Goal: Information Seeking & Learning: Learn about a topic

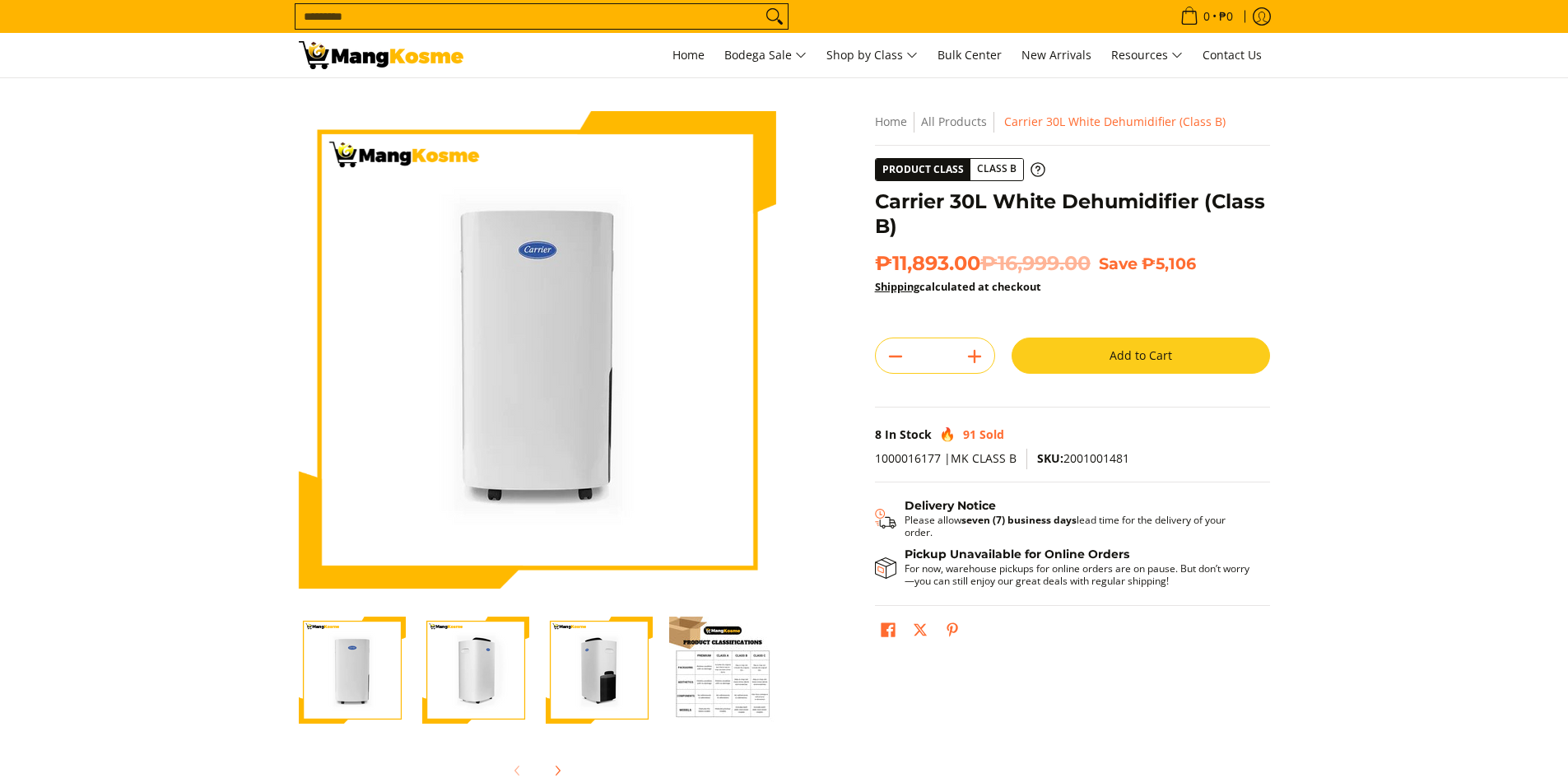
drag, startPoint x: 698, startPoint y: 520, endPoint x: 446, endPoint y: 545, distance: 253.2
click at [698, 520] on img at bounding box center [538, 350] width 478 height 478
click at [552, 533] on img at bounding box center [538, 350] width 478 height 478
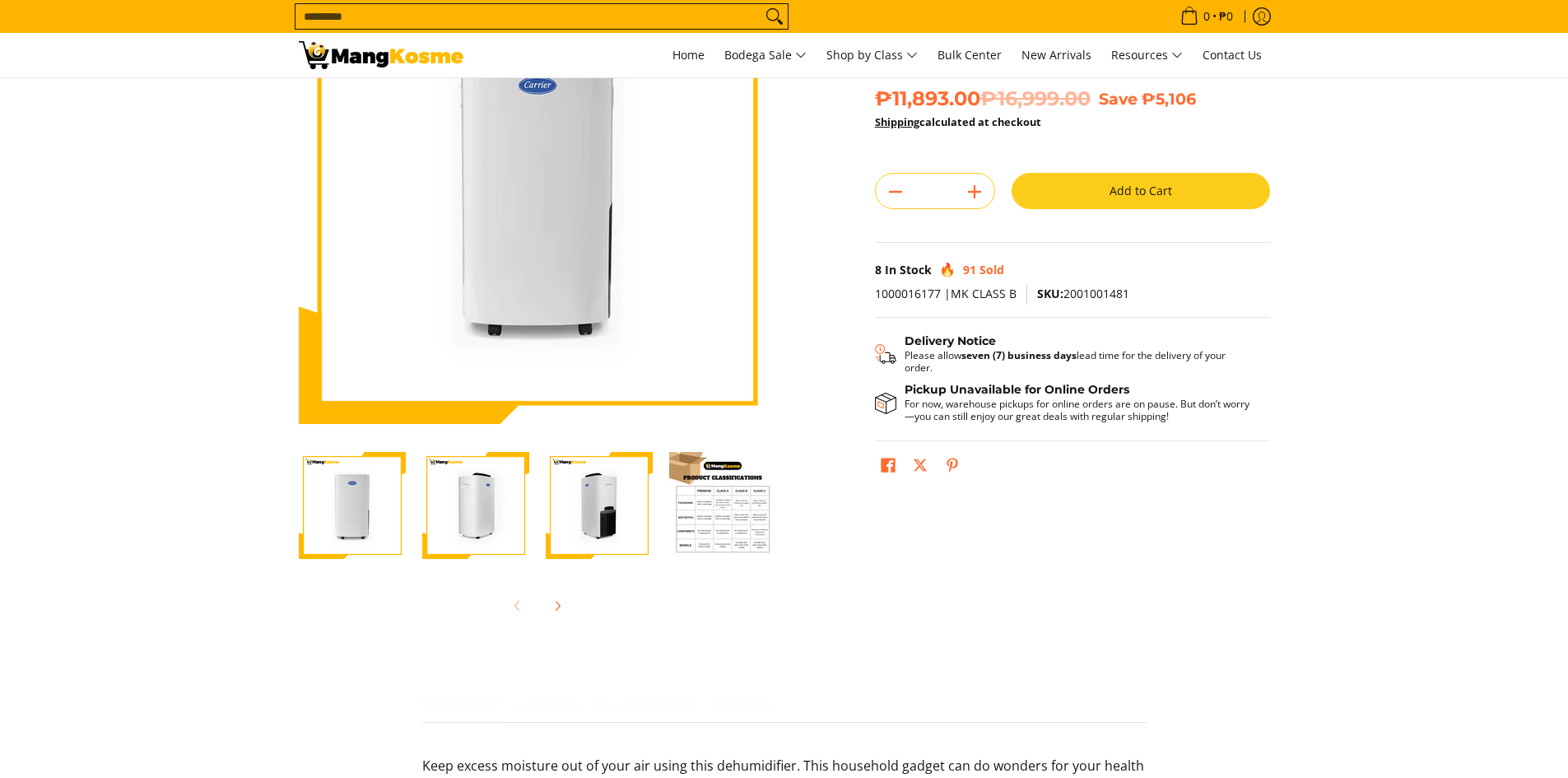
click at [442, 545] on img "Carrier 30L White Dehumidifier (Class B)-2" at bounding box center [475, 505] width 107 height 107
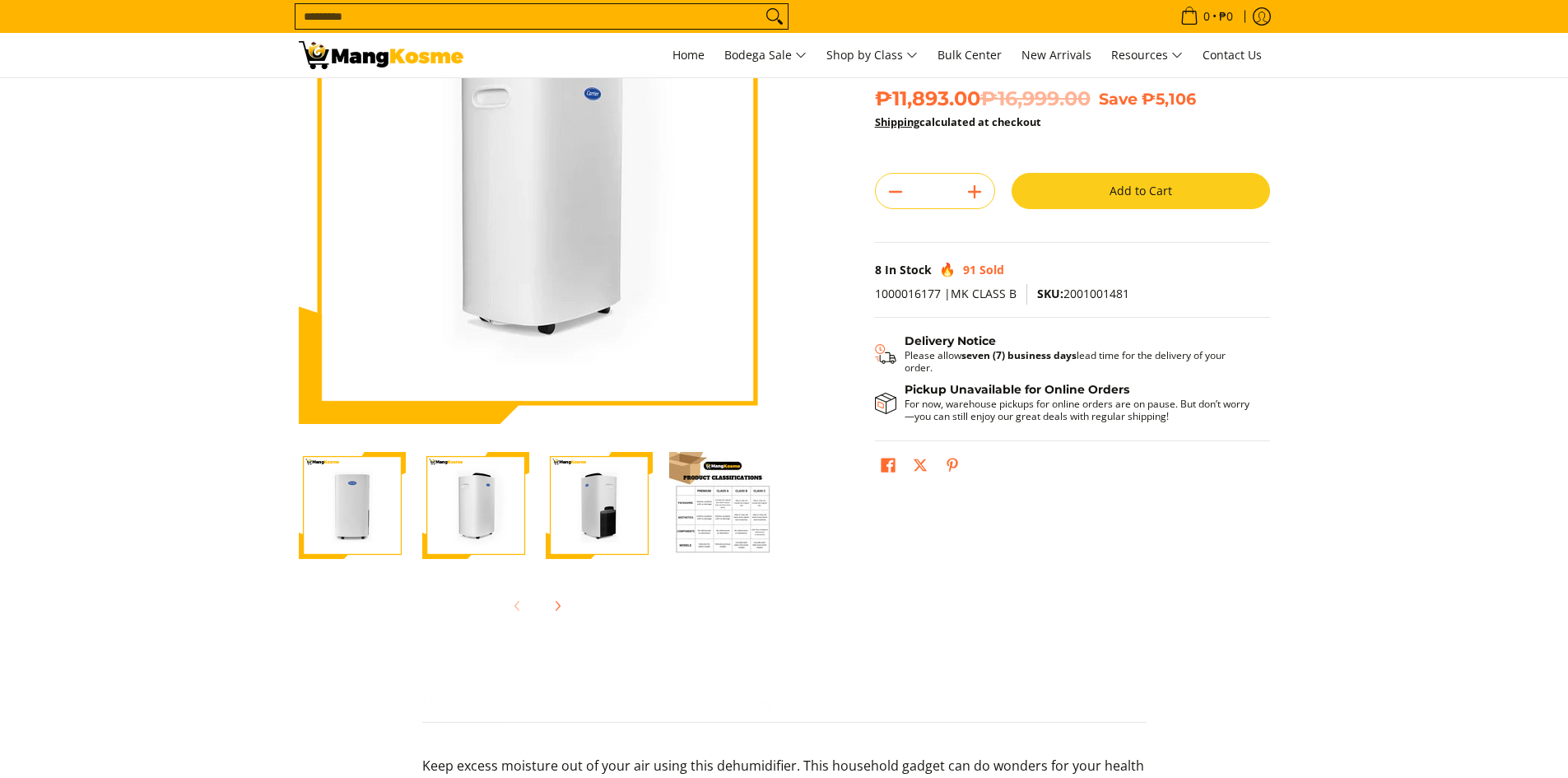
click at [353, 519] on img "carrier-30-liter-dehumidier-premium-full-view-mang-kosme" at bounding box center [352, 505] width 107 height 107
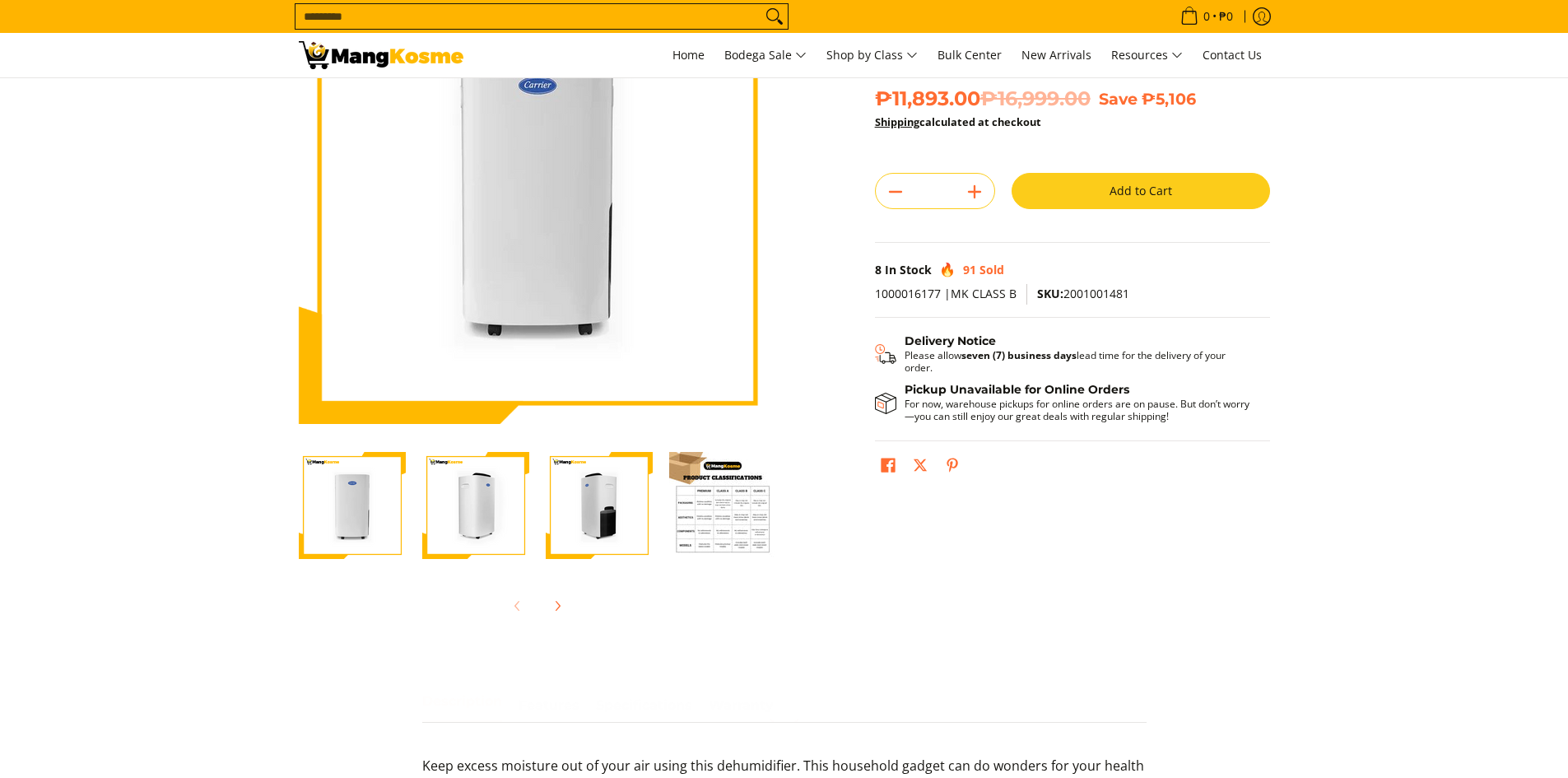
click at [487, 523] on img "Carrier 30L White Dehumidifier (Class B)-2" at bounding box center [475, 505] width 107 height 107
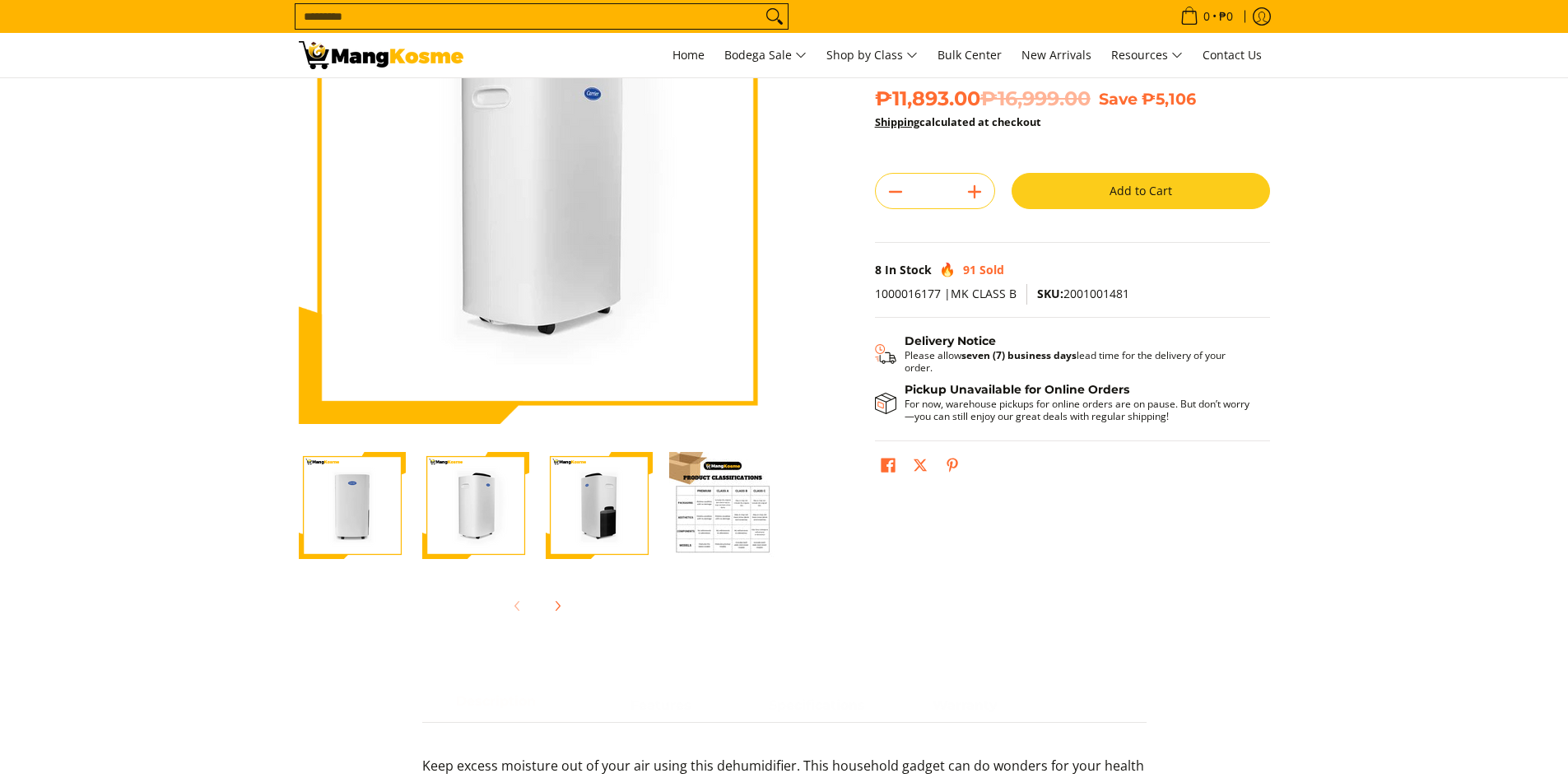
click at [605, 524] on img "Carrier 30L White Dehumidifier (Class B)-3" at bounding box center [598, 505] width 107 height 107
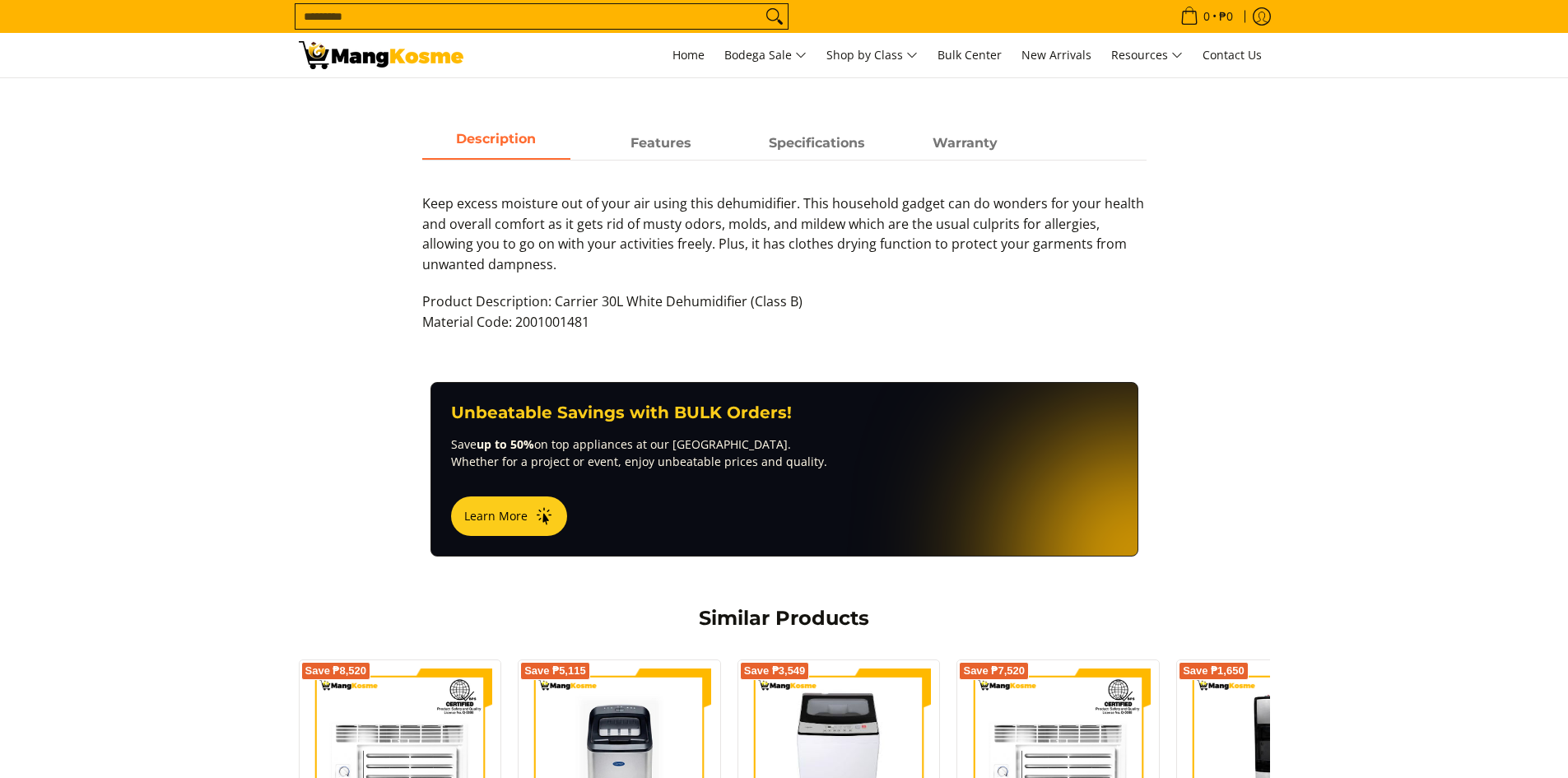
scroll to position [494, 0]
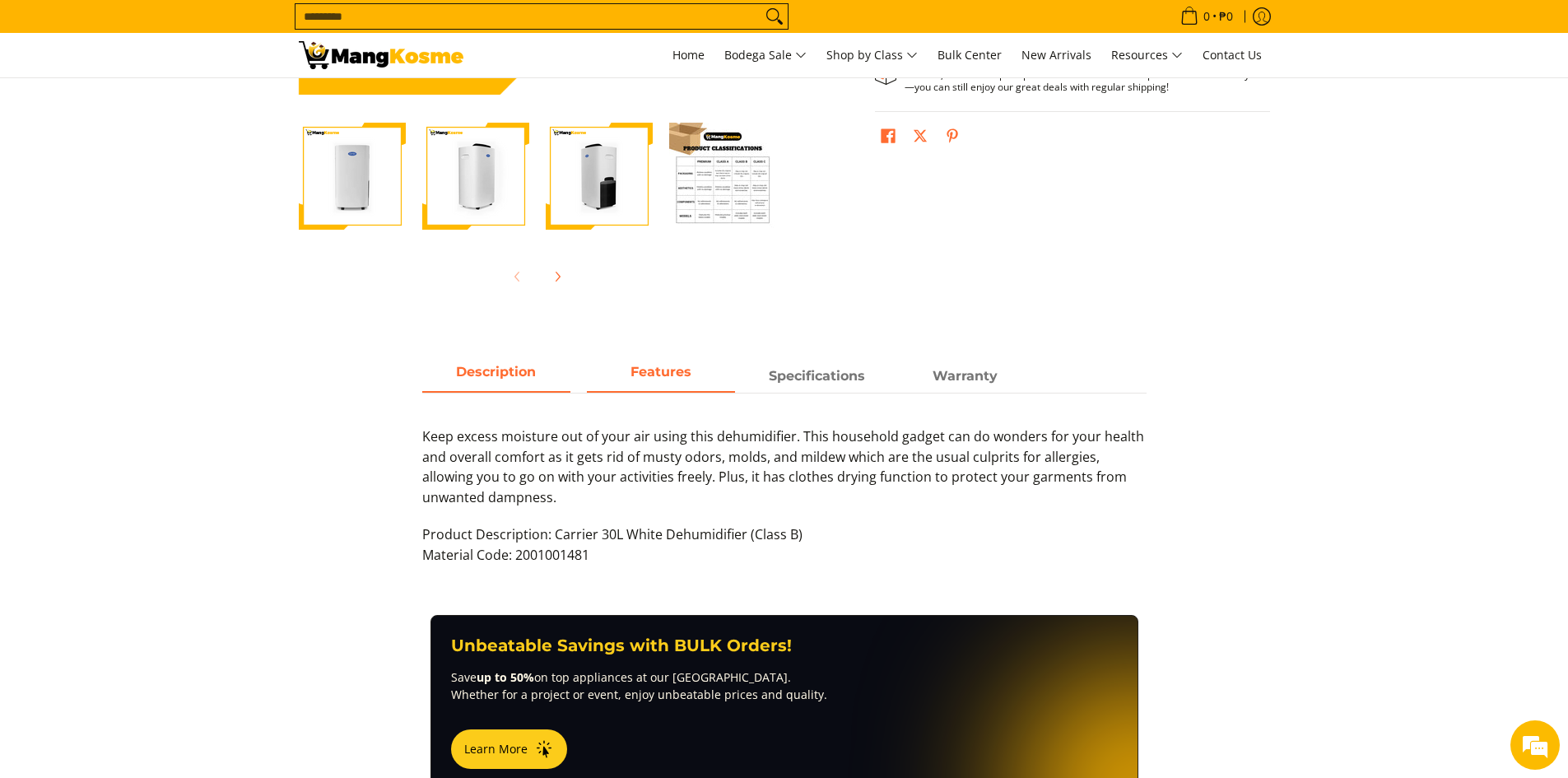
click at [655, 374] on strong "Features" at bounding box center [660, 371] width 61 height 15
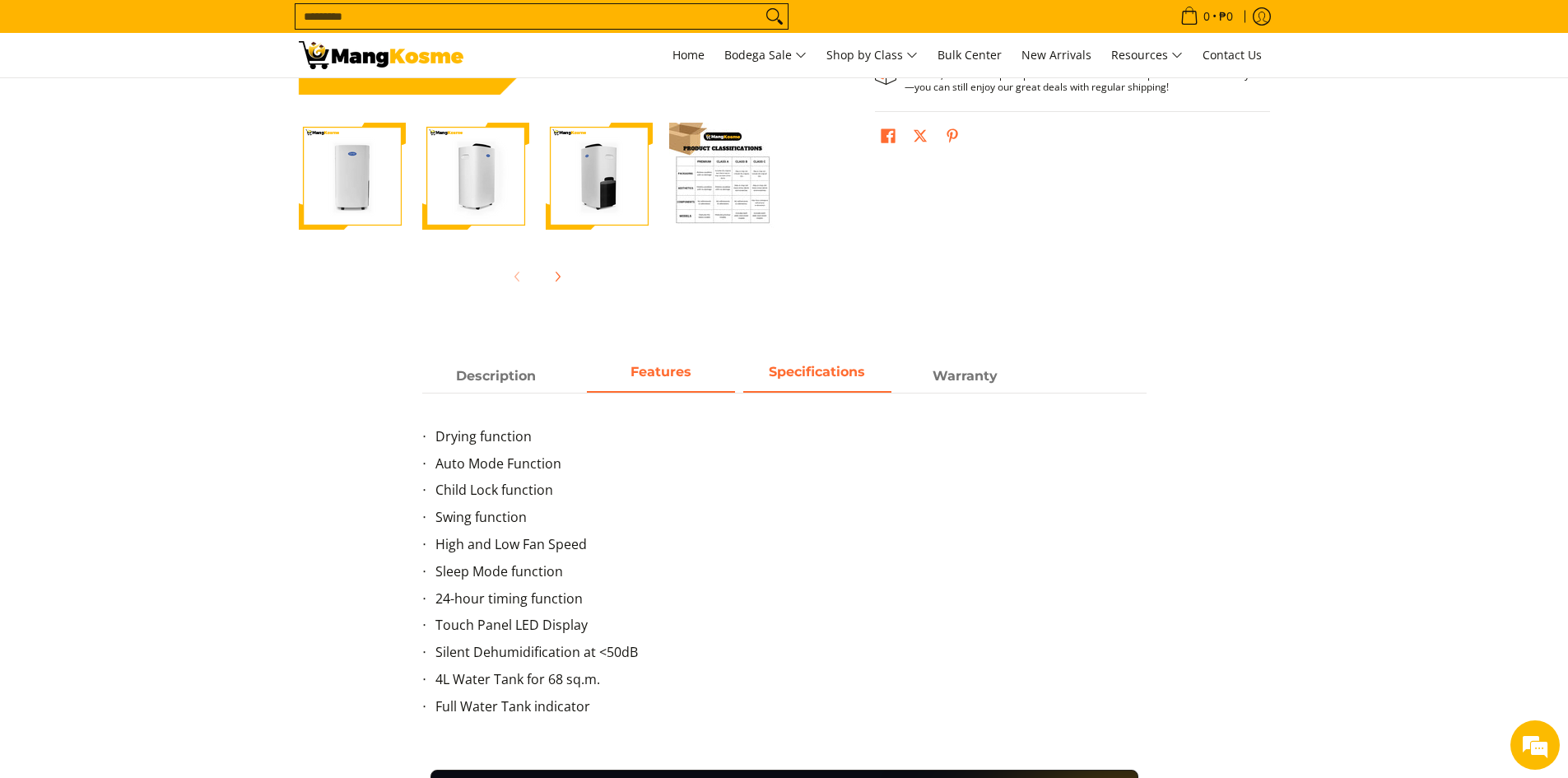
click at [853, 370] on strong "Specifications" at bounding box center [817, 371] width 96 height 15
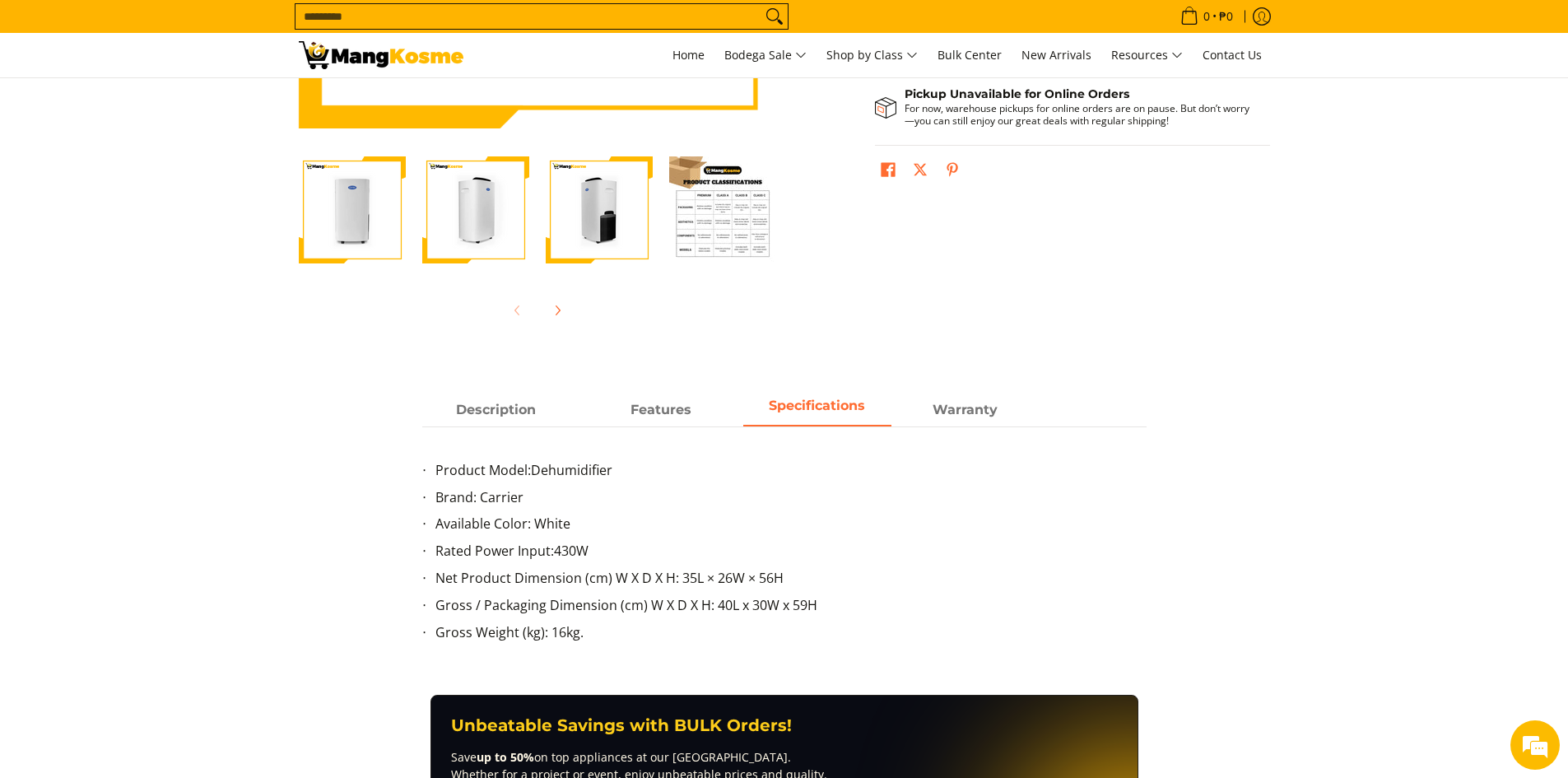
scroll to position [452, 0]
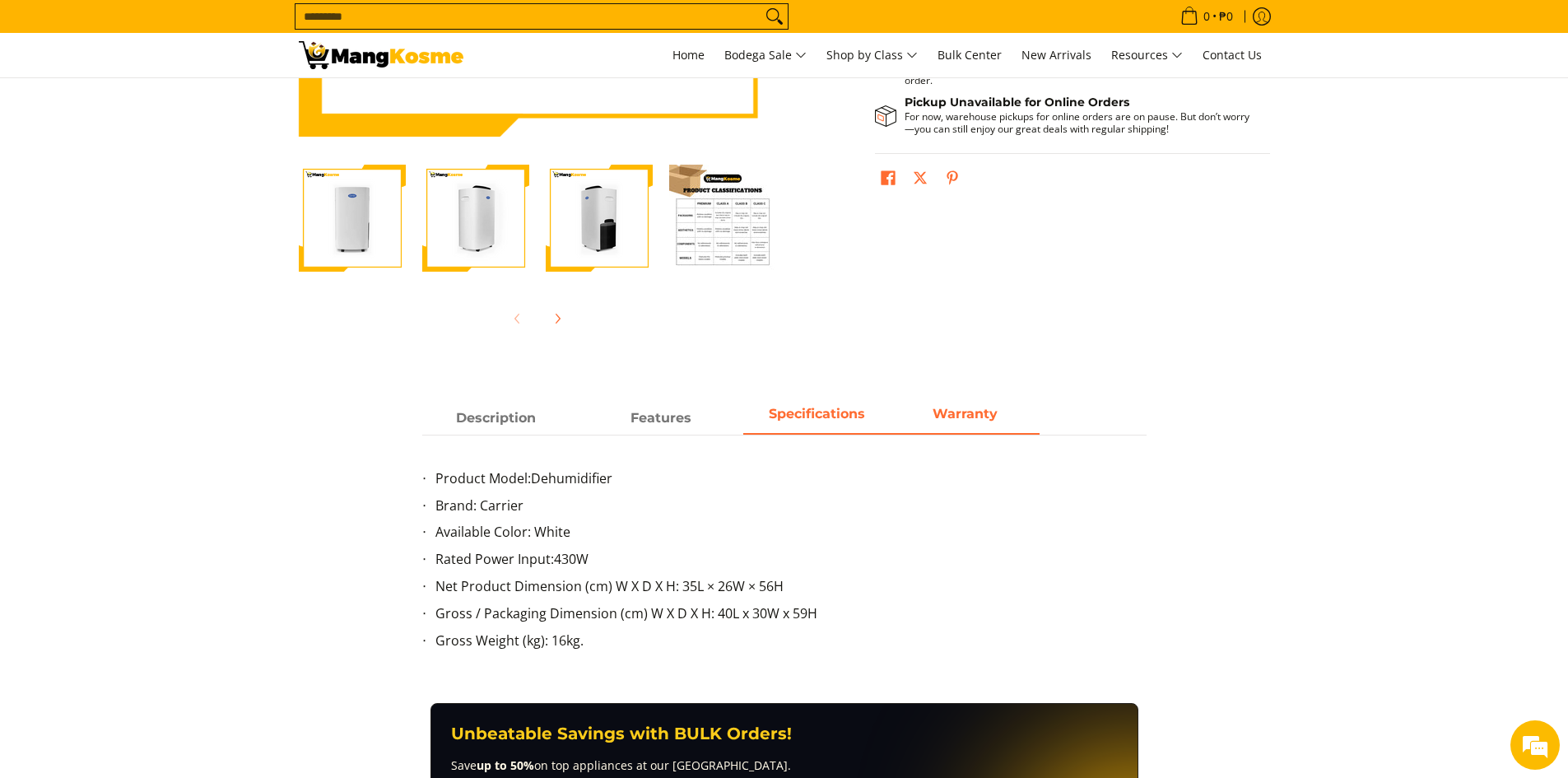
click at [981, 419] on strong "Warranty" at bounding box center [965, 413] width 65 height 15
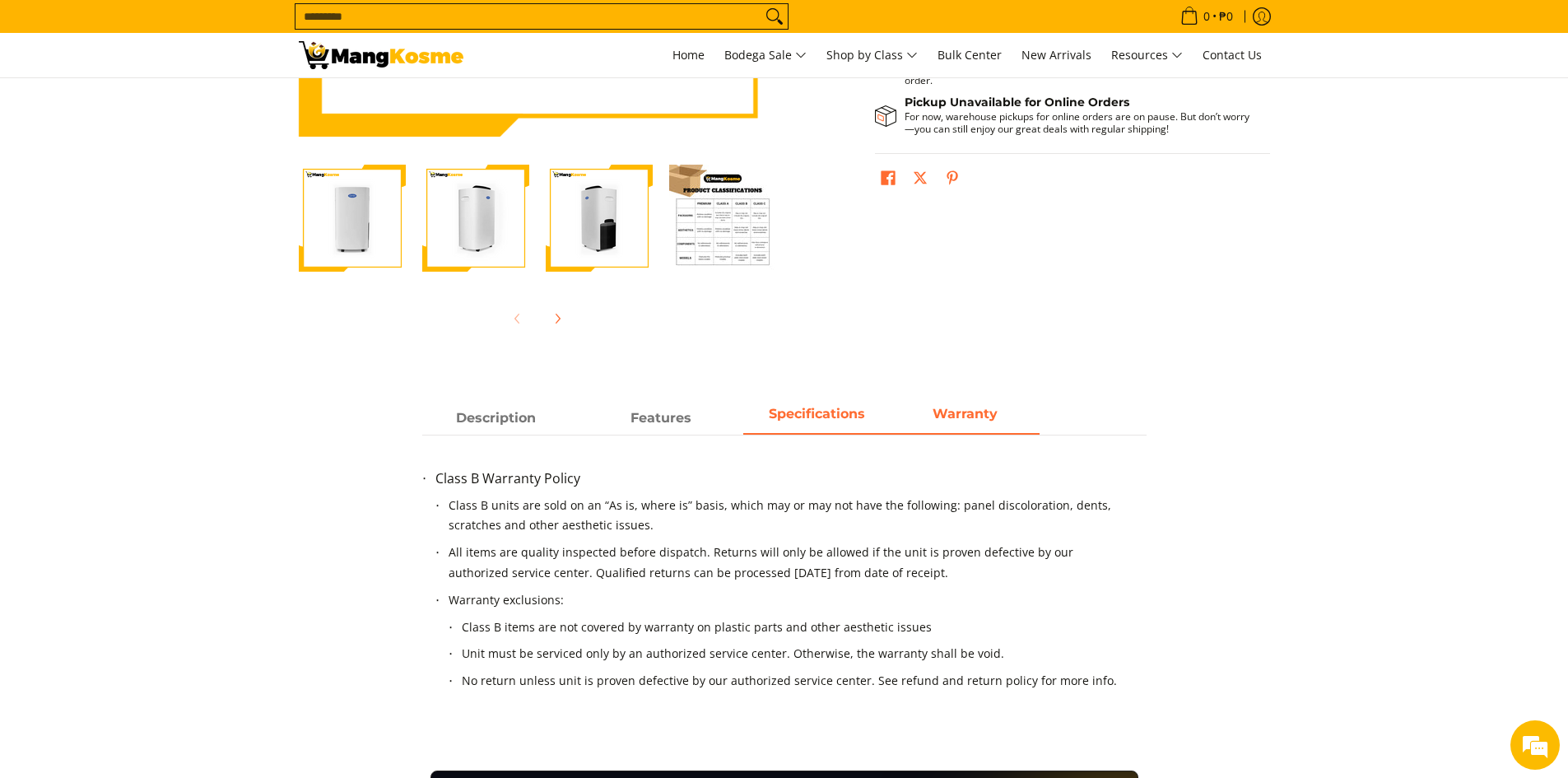
click at [818, 419] on strong "Specifications" at bounding box center [817, 413] width 96 height 15
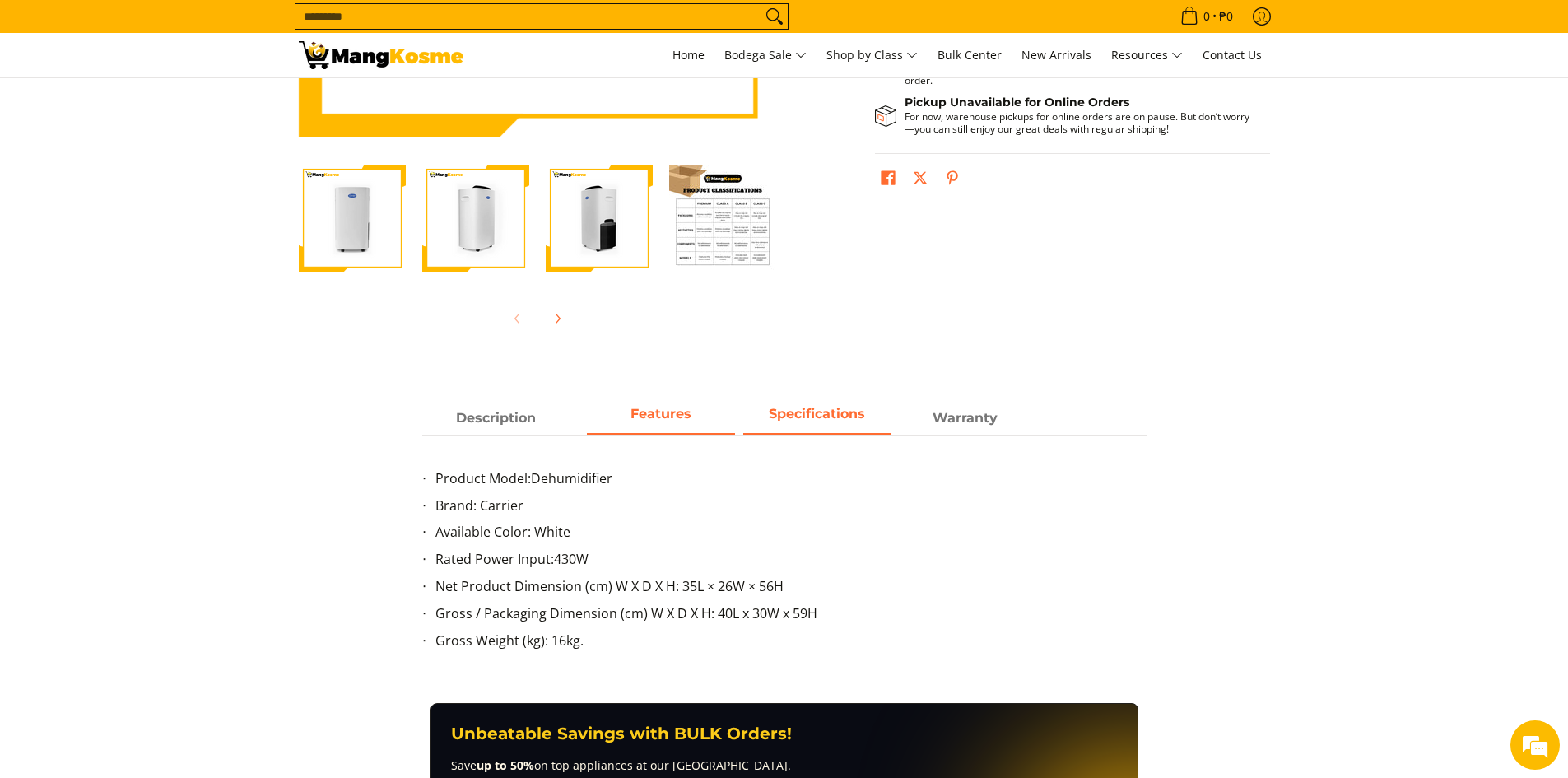
click at [665, 421] on span "Features" at bounding box center [661, 418] width 148 height 30
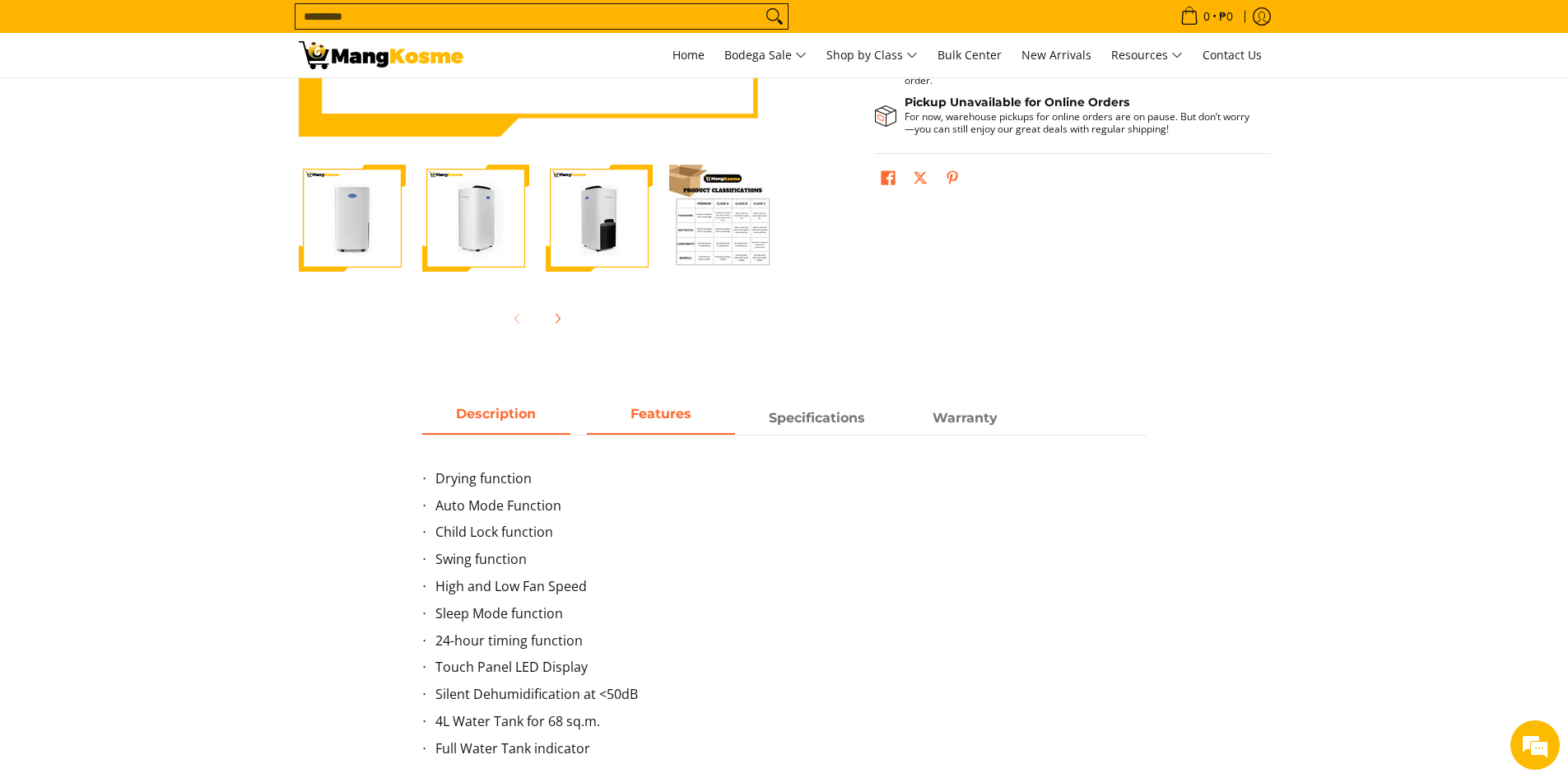
click at [524, 433] on link "Description" at bounding box center [496, 419] width 148 height 32
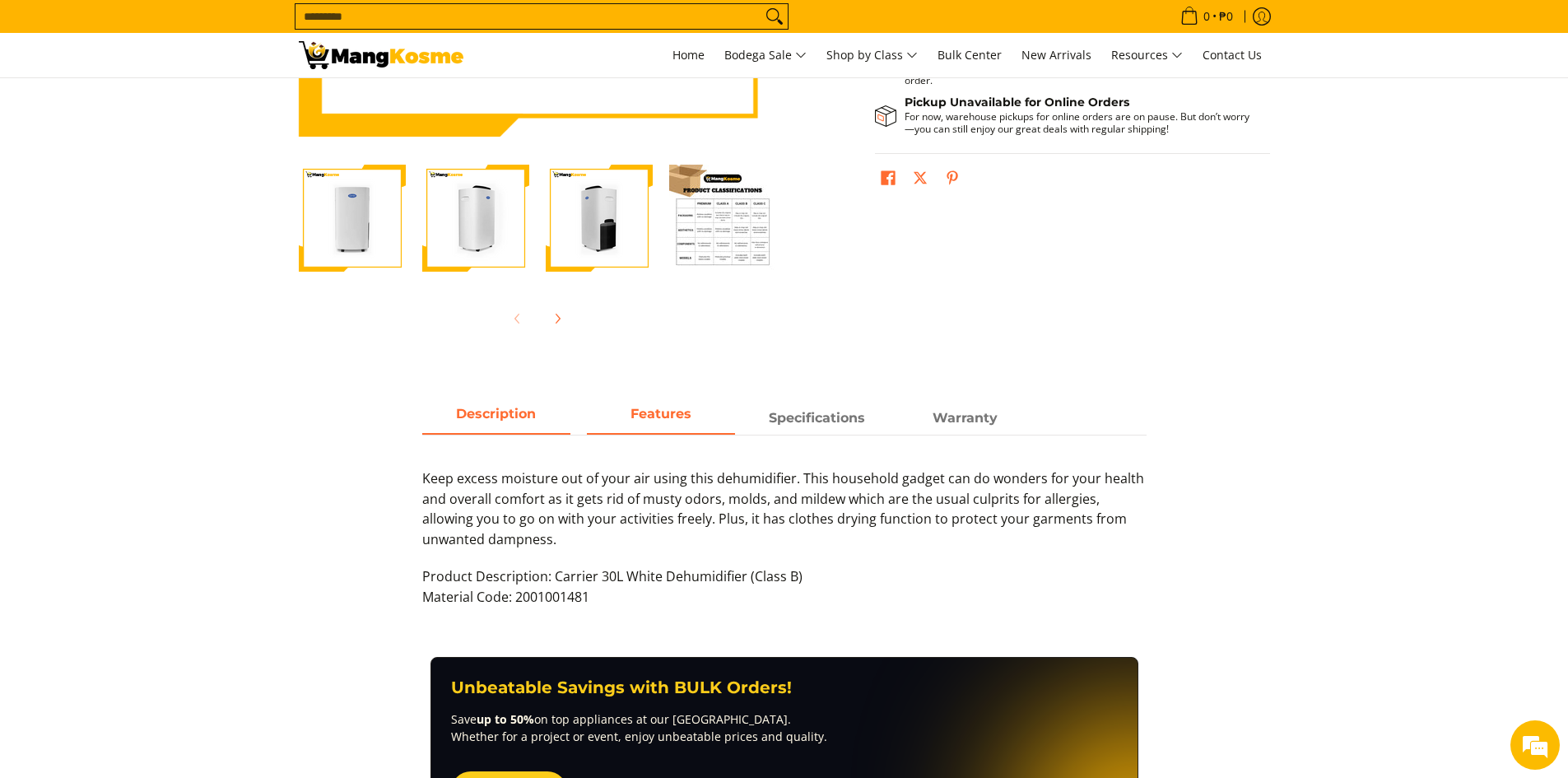
click at [686, 431] on span "Features" at bounding box center [661, 418] width 148 height 30
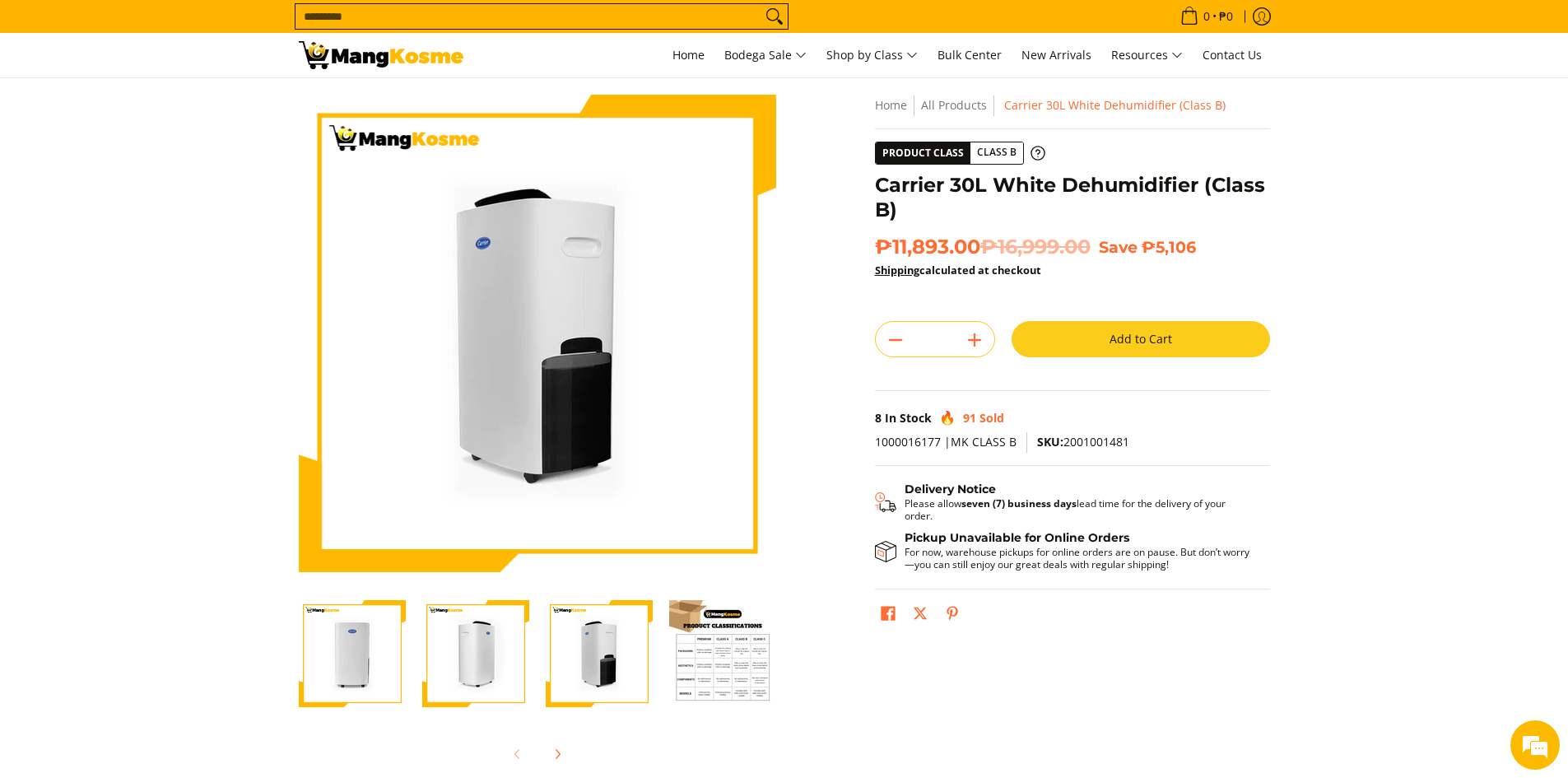
scroll to position [0, 0]
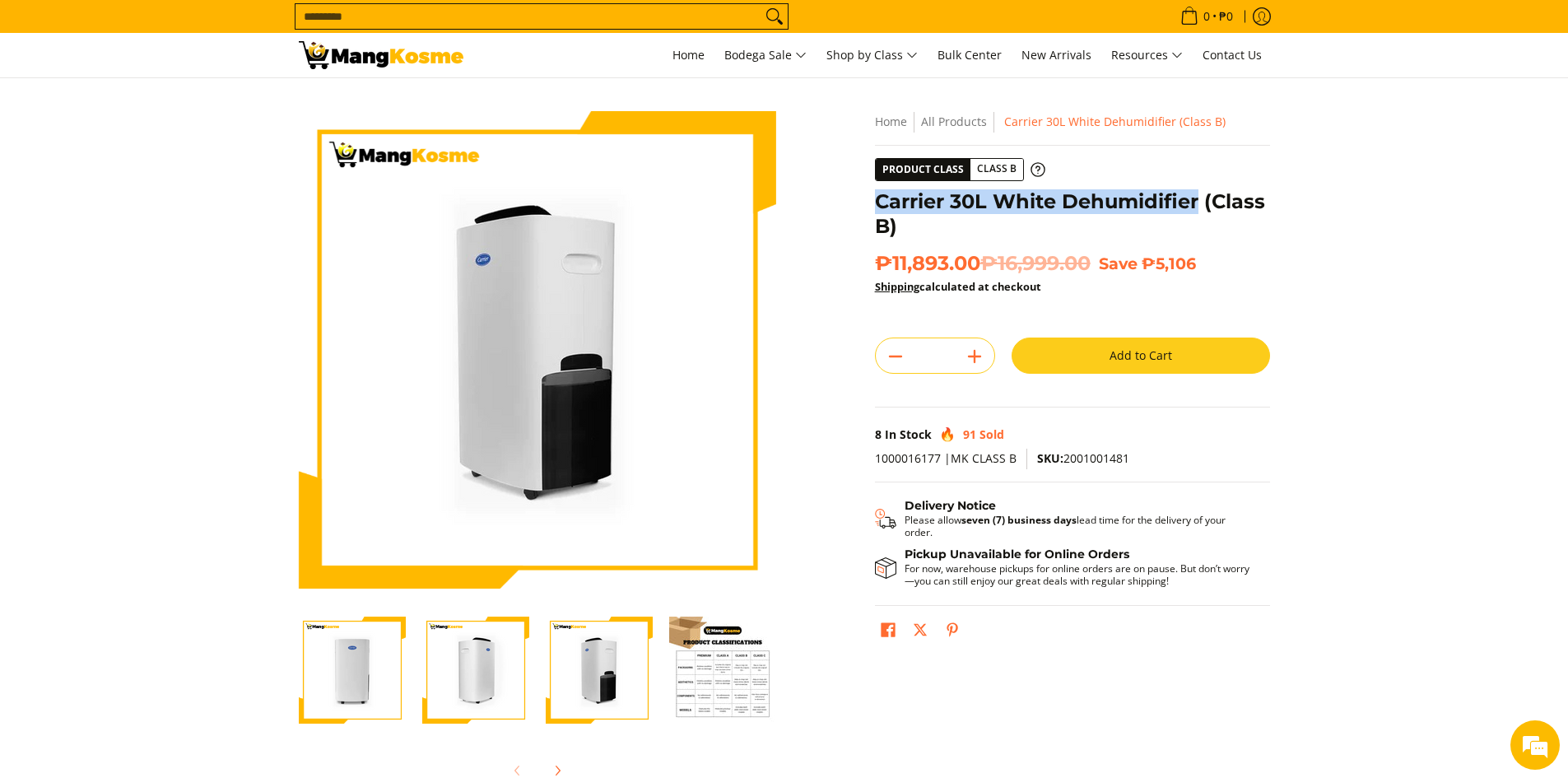
drag, startPoint x: 877, startPoint y: 199, endPoint x: 1199, endPoint y: 200, distance: 322.0
click at [1199, 200] on h1 "Carrier 30L White Dehumidifier (Class B)" at bounding box center [1072, 214] width 395 height 50
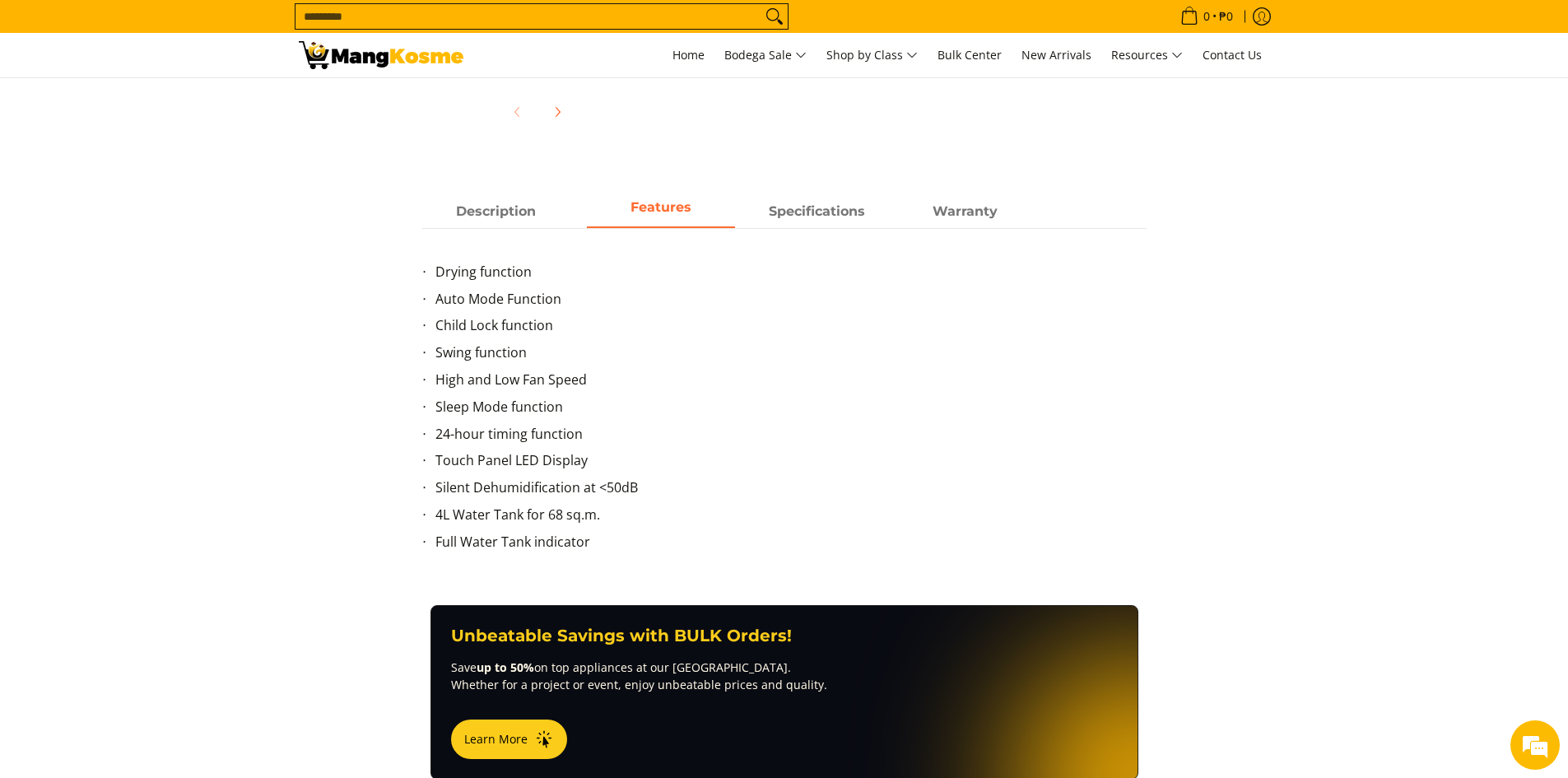
click at [846, 466] on li "Touch Panel LED Display" at bounding box center [791, 464] width 711 height 27
